Goal: Task Accomplishment & Management: Manage account settings

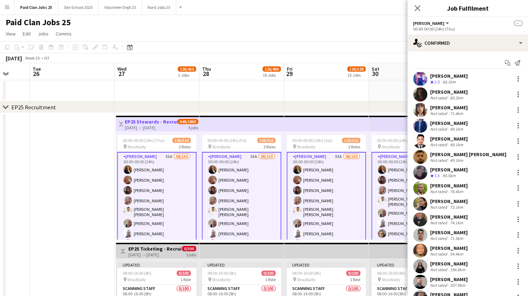
click at [94, 48] on div "Add job Add linked Job Edit Edit linked Job Applicants" at bounding box center [92, 47] width 54 height 9
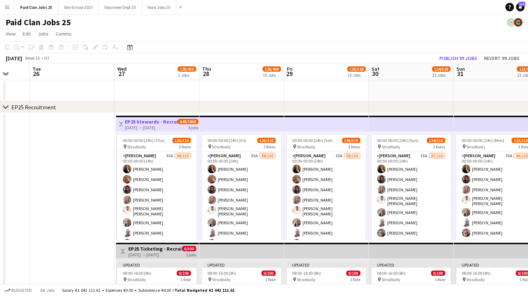
click at [143, 122] on h3 "EP25 Stewards - Recruitment Panel" at bounding box center [151, 121] width 53 height 6
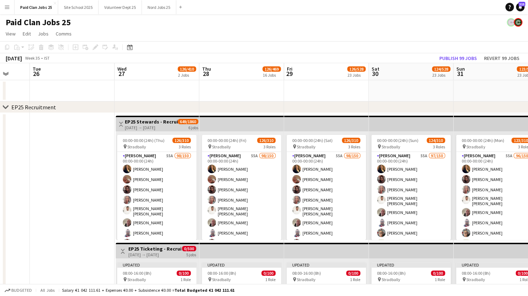
click at [143, 122] on h3 "EP25 Stewards - Recruitment Panel" at bounding box center [151, 121] width 53 height 6
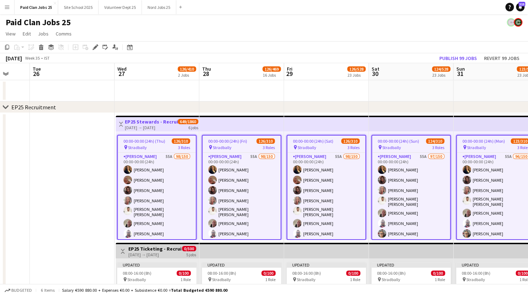
click at [95, 49] on icon "Edit" at bounding box center [95, 47] width 6 height 6
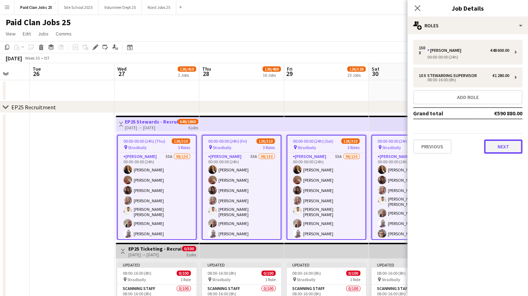
click at [493, 144] on button "Next" at bounding box center [503, 146] width 38 height 14
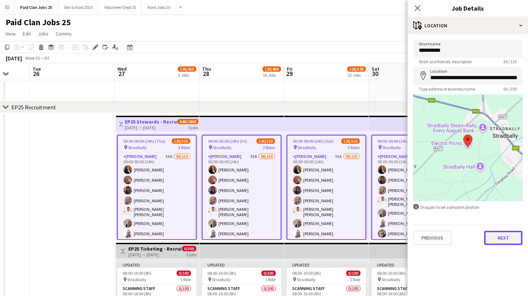
click at [500, 240] on button "Next" at bounding box center [503, 237] width 38 height 14
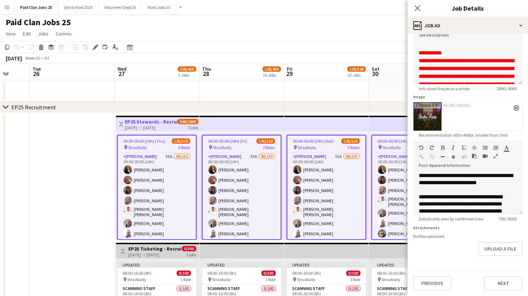
scroll to position [61, 0]
click at [95, 46] on icon "Edit" at bounding box center [95, 47] width 6 height 6
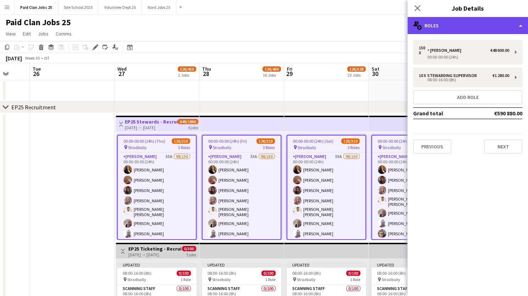
click at [492, 24] on div "multiple-users-add Roles" at bounding box center [467, 25] width 120 height 17
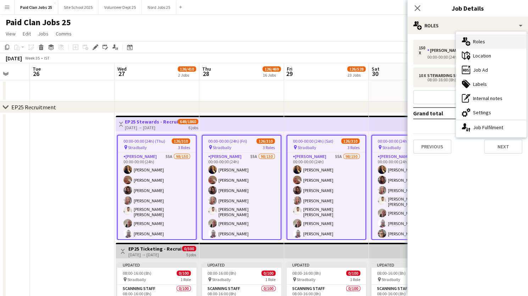
click at [476, 126] on div "single-neutral-actions-up-down Job Fulfilment" at bounding box center [491, 127] width 70 height 14
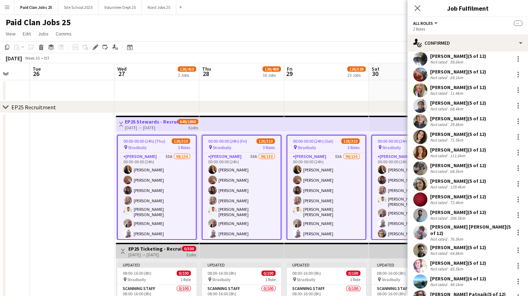
scroll to position [1690, 0]
click at [420, 226] on app-user-avatar at bounding box center [420, 232] width 14 height 14
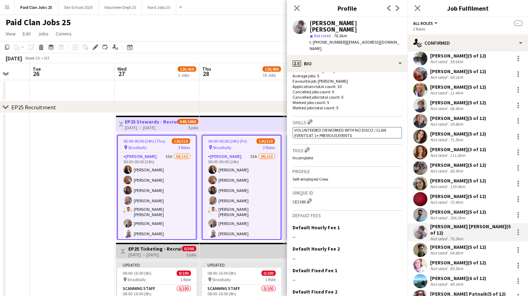
scroll to position [192, 0]
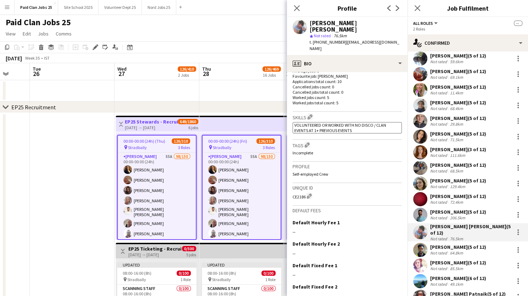
drag, startPoint x: 292, startPoint y: 184, endPoint x: 305, endPoint y: 184, distance: 13.1
click at [305, 192] on div "CE2186 Edit crew unique ID" at bounding box center [346, 195] width 109 height 7
copy div "CE2186"
click at [418, 245] on app-user-avatar at bounding box center [420, 249] width 14 height 14
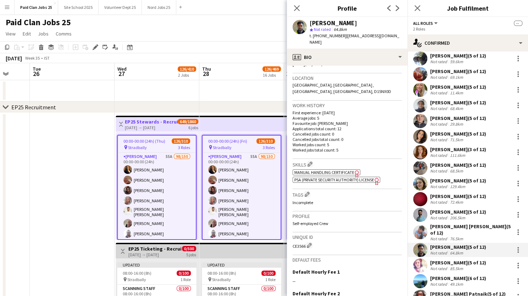
scroll to position [146, 0]
drag, startPoint x: 294, startPoint y: 246, endPoint x: 303, endPoint y: 246, distance: 9.2
click at [303, 246] on div "CE3566 Edit crew unique ID" at bounding box center [346, 244] width 109 height 7
drag, startPoint x: 293, startPoint y: 246, endPoint x: 306, endPoint y: 245, distance: 13.5
click at [306, 245] on div "CE3566 Edit crew unique ID" at bounding box center [346, 244] width 109 height 7
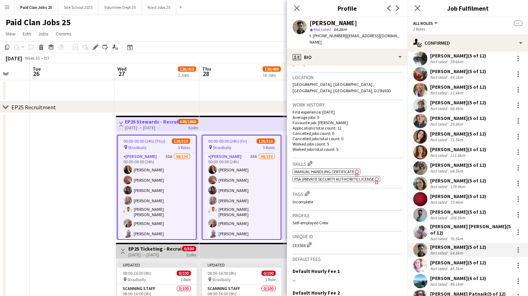
copy div "CE3566"
click at [419, 261] on app-user-avatar at bounding box center [420, 265] width 14 height 14
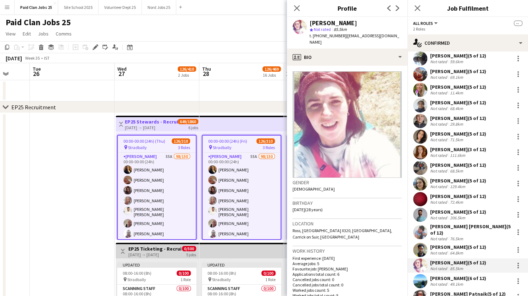
scroll to position [169, 0]
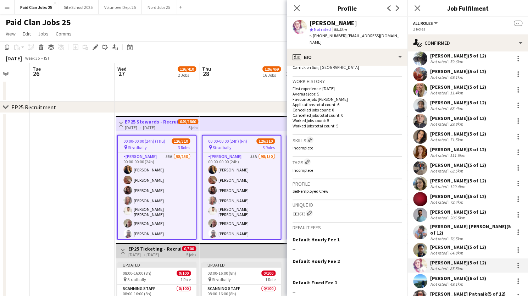
drag, startPoint x: 293, startPoint y: 207, endPoint x: 305, endPoint y: 207, distance: 12.1
click at [305, 209] on div "CE3673 Edit crew unique ID" at bounding box center [346, 212] width 109 height 7
copy div "CE3673"
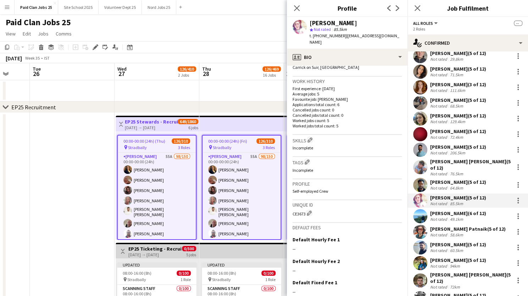
scroll to position [1763, 0]
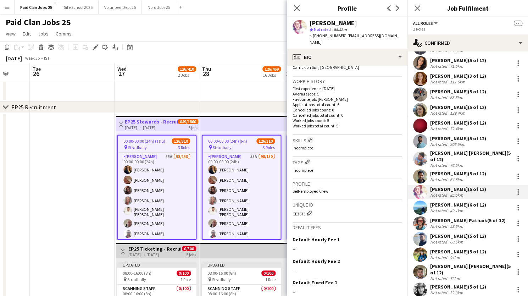
click at [418, 208] on app-user-avatar at bounding box center [420, 207] width 14 height 14
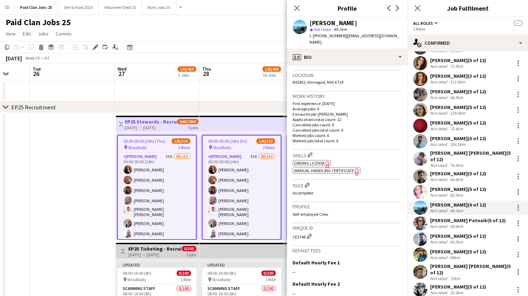
scroll to position [151, 0]
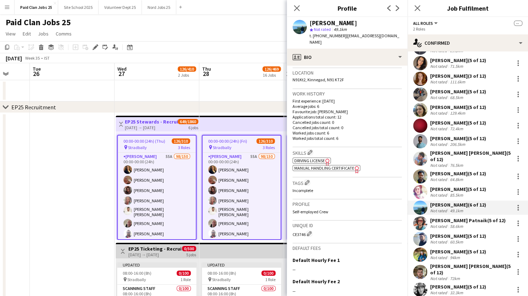
drag, startPoint x: 292, startPoint y: 229, endPoint x: 305, endPoint y: 227, distance: 12.8
click at [305, 227] on app-crew-profile-bio "Gender [DEMOGRAPHIC_DATA] Birthday [DEMOGRAPHIC_DATA] (24 years) Location N91Kt…" at bounding box center [347, 181] width 120 height 230
copy div "CE3746"
click at [423, 217] on app-user-avatar at bounding box center [420, 223] width 14 height 14
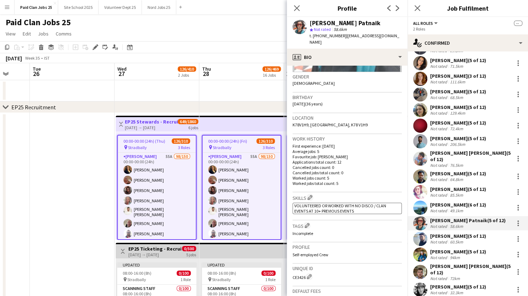
scroll to position [107, 0]
drag, startPoint x: 293, startPoint y: 269, endPoint x: 305, endPoint y: 271, distance: 12.9
click at [305, 271] on div "CE3426 Edit crew unique ID" at bounding box center [346, 274] width 109 height 7
copy div "CE3426"
click at [417, 238] on app-user-avatar at bounding box center [420, 238] width 14 height 14
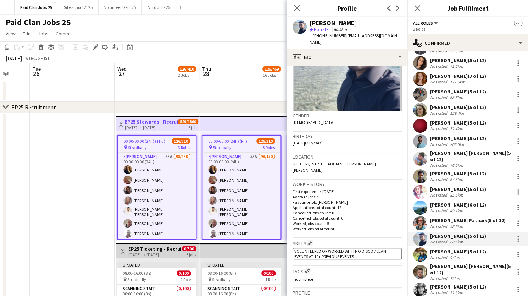
scroll to position [131, 0]
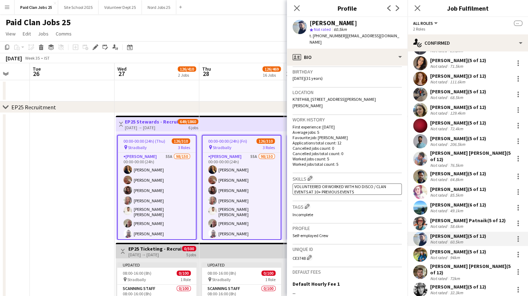
drag, startPoint x: 291, startPoint y: 244, endPoint x: 305, endPoint y: 247, distance: 14.7
click at [305, 247] on app-crew-profile-bio "Gender [DEMOGRAPHIC_DATA] Birthday [DEMOGRAPHIC_DATA] (31 years) Location K78TH…" at bounding box center [347, 181] width 120 height 230
copy div "CE3748"
click at [422, 253] on app-user-avatar at bounding box center [420, 254] width 14 height 14
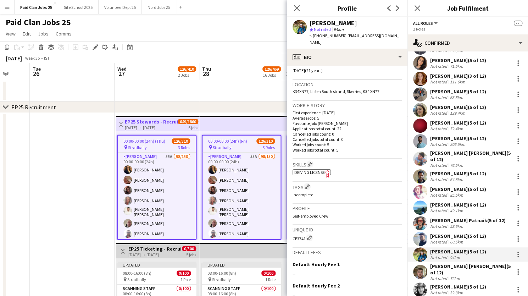
scroll to position [139, 0]
drag, startPoint x: 293, startPoint y: 231, endPoint x: 305, endPoint y: 231, distance: 12.0
click at [305, 234] on div "CE3741 Edit crew unique ID" at bounding box center [346, 237] width 109 height 7
copy div "CE3741"
click at [421, 269] on app-user-avatar at bounding box center [420, 271] width 14 height 14
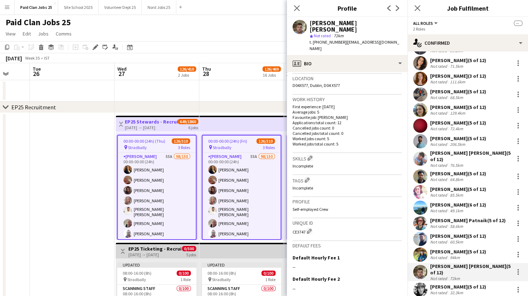
scroll to position [153, 0]
drag, startPoint x: 292, startPoint y: 216, endPoint x: 305, endPoint y: 216, distance: 13.5
click at [305, 225] on div "CE3747 Edit crew unique ID" at bounding box center [346, 228] width 109 height 7
copy div "CE3747"
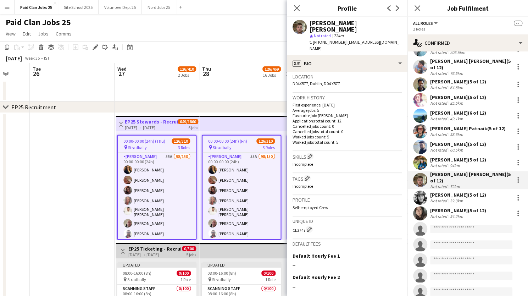
scroll to position [1856, 0]
click at [423, 192] on app-user-avatar at bounding box center [420, 197] width 14 height 14
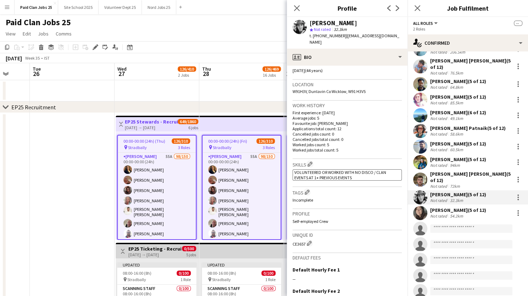
scroll to position [139, 0]
drag, startPoint x: 292, startPoint y: 237, endPoint x: 304, endPoint y: 238, distance: 12.4
click at [304, 239] on div "CE3657 Edit crew unique ID" at bounding box center [346, 242] width 109 height 7
copy div "CE3657"
click at [418, 209] on app-user-avatar at bounding box center [420, 213] width 14 height 14
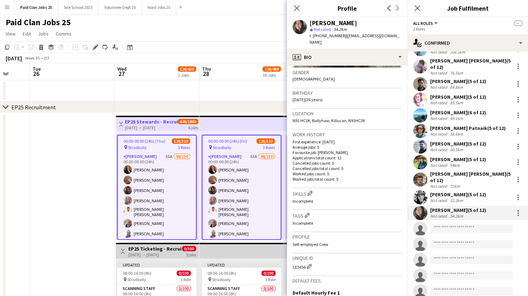
scroll to position [111, 0]
drag, startPoint x: 293, startPoint y: 259, endPoint x: 304, endPoint y: 259, distance: 11.7
click at [304, 261] on div "CE3656 Edit crew unique ID" at bounding box center [346, 264] width 109 height 7
copy div "CE3656"
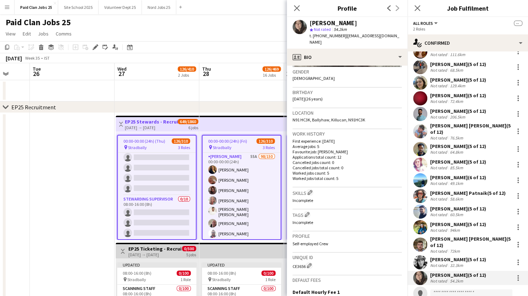
scroll to position [3081, 0]
click at [80, 164] on app-date-cell at bounding box center [72, 241] width 85 height 257
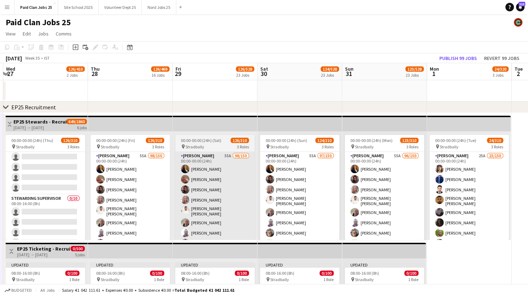
scroll to position [0, 243]
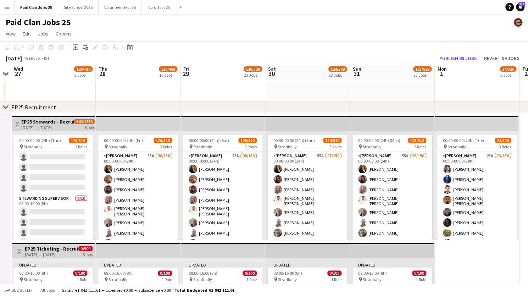
click at [388, 122] on app-top-bar at bounding box center [392, 124] width 85 height 16
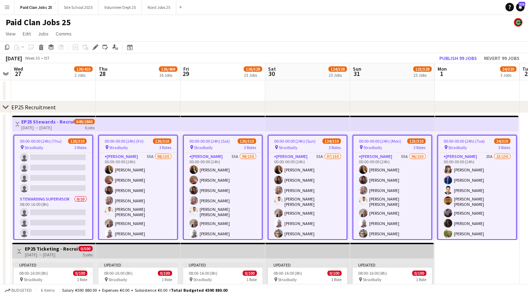
click at [94, 46] on icon "Edit" at bounding box center [95, 47] width 6 height 6
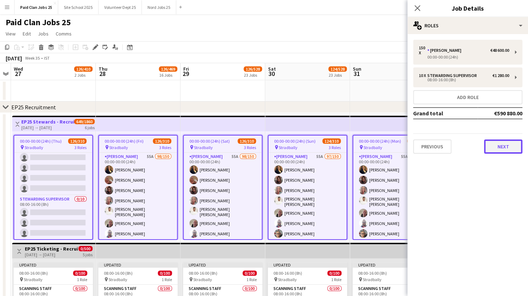
click at [502, 145] on button "Next" at bounding box center [503, 146] width 38 height 14
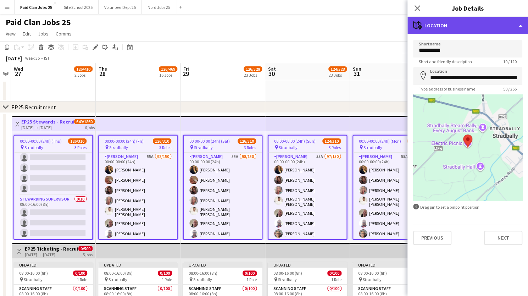
click at [508, 31] on div "maps-pin-1 Location" at bounding box center [467, 25] width 120 height 17
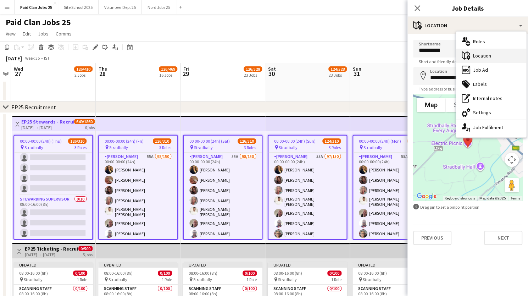
click at [471, 131] on div "single-neutral-actions-up-down Job Fulfilment" at bounding box center [491, 127] width 70 height 14
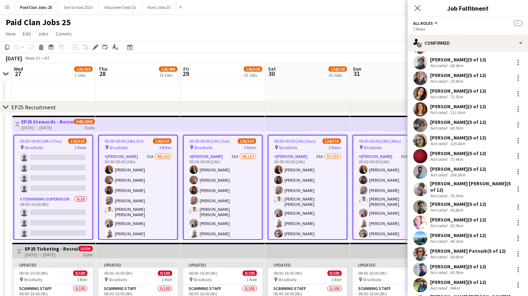
scroll to position [1747, 0]
